Goal: Find specific page/section

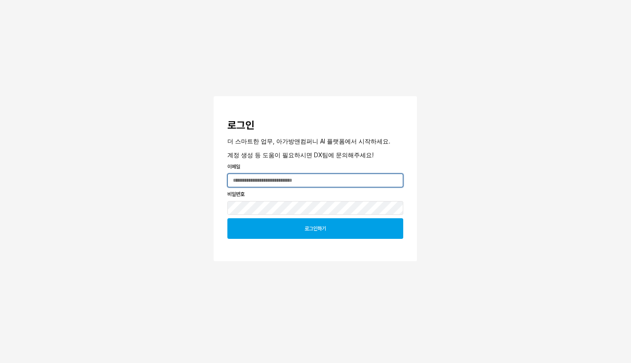
type input "**********"
click at [300, 226] on div "로그인하기" at bounding box center [315, 228] width 168 height 20
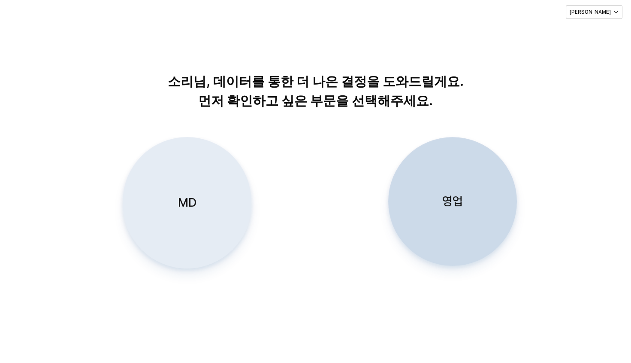
click at [201, 215] on div "MD" at bounding box center [186, 202] width 121 height 130
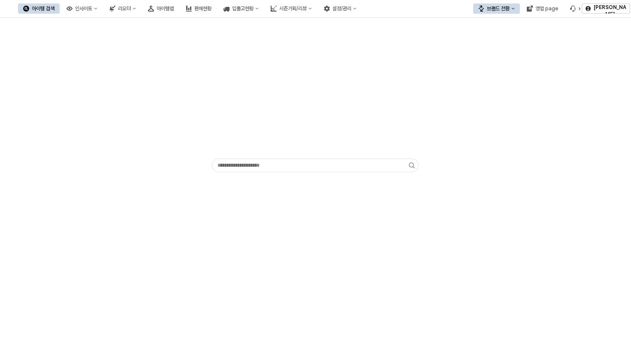
click at [512, 9] on icon "브랜드 전환" at bounding box center [512, 8] width 3 height 3
click at [486, 54] on div "디즈니" at bounding box center [505, 53] width 52 height 7
click at [242, 174] on div "App Frame" at bounding box center [315, 166] width 207 height 17
click at [241, 172] on input "App Frame" at bounding box center [311, 166] width 190 height 13
paste input "*********"
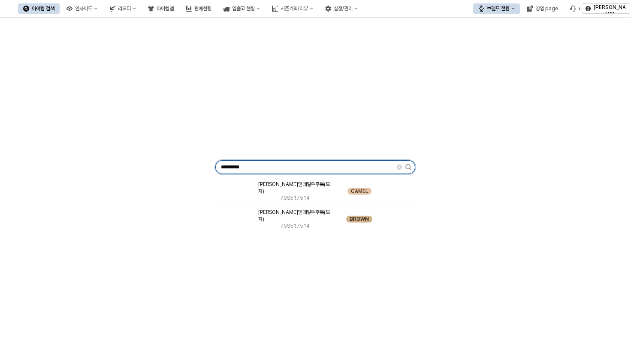
type input "*********"
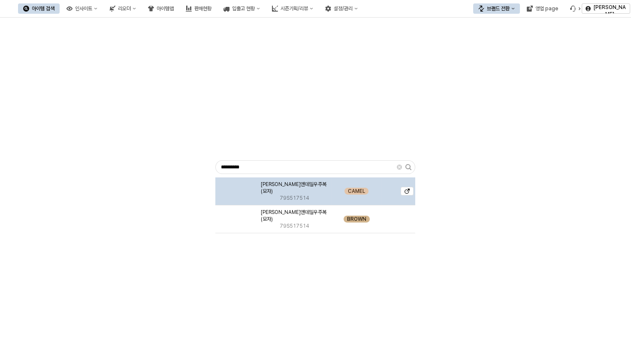
click at [236, 187] on img "App Frame" at bounding box center [236, 187] width 0 height 0
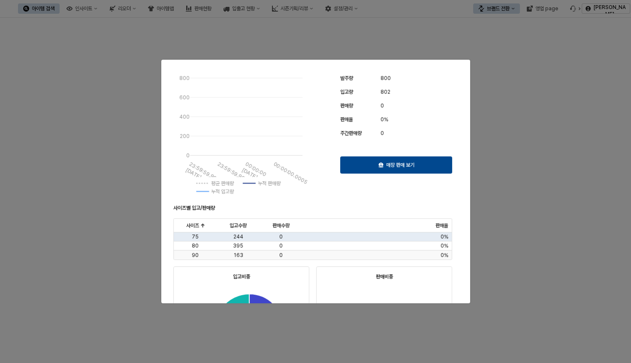
scroll to position [51, 0]
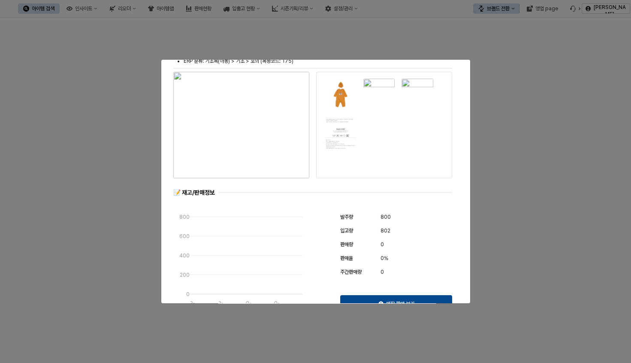
click at [211, 109] on img "button" at bounding box center [241, 125] width 136 height 106
click at [502, 64] on div at bounding box center [315, 181] width 631 height 363
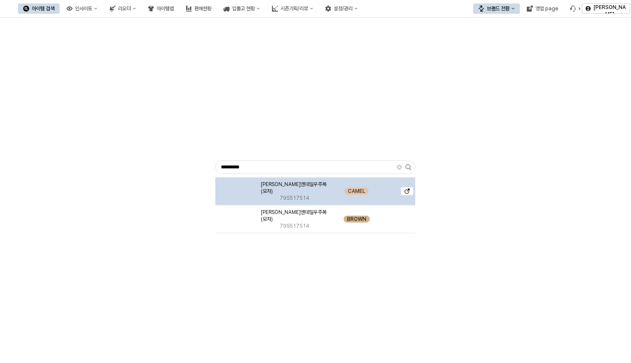
click at [254, 218] on div "App Frame" at bounding box center [236, 219] width 42 height 28
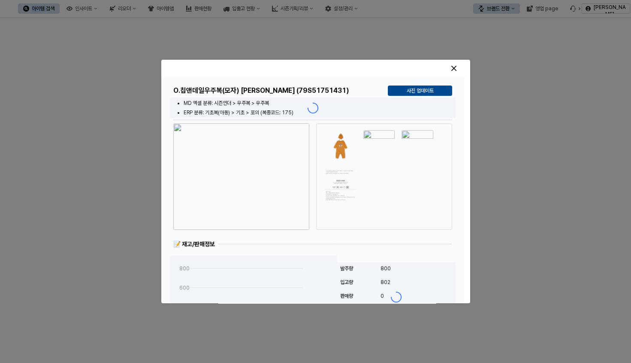
click at [232, 174] on img "button" at bounding box center [241, 176] width 136 height 106
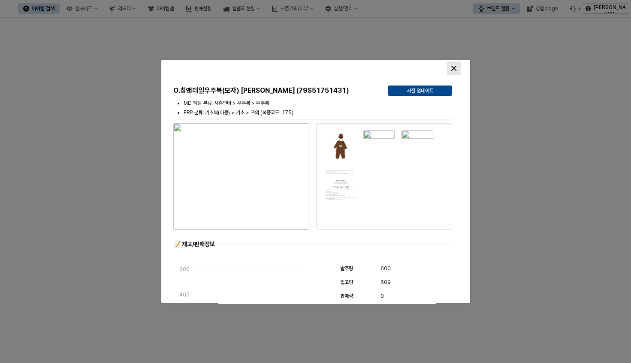
click at [455, 62] on div "Close" at bounding box center [453, 68] width 13 height 13
